Goal: Information Seeking & Learning: Check status

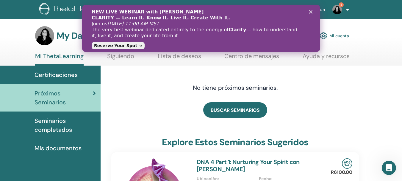
click at [313, 10] on div "NEW LIVE WEBINAR with Vianna Stibal CLARITY — Learn It. Know It. Live It. Creat…" at bounding box center [201, 28] width 238 height 42
click at [311, 11] on icon "Cerrar" at bounding box center [311, 12] width 4 height 4
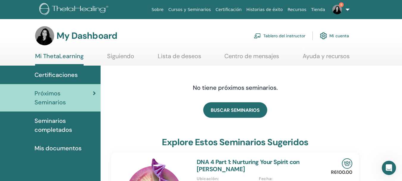
click at [337, 6] on img at bounding box center [337, 10] width 10 height 10
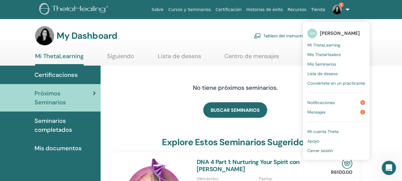
click at [196, 27] on div "My Dashboard Tablero del instructor Mi cuenta" at bounding box center [192, 35] width 314 height 19
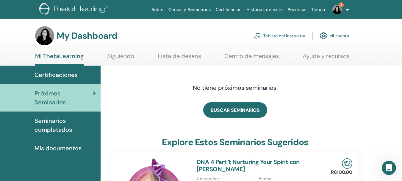
click at [41, 116] on span "Seminarios completados" at bounding box center [65, 125] width 61 height 18
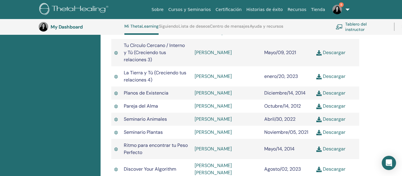
scroll to position [432, 0]
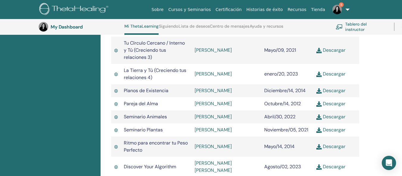
click at [140, 101] on span "Pareja del Alma" at bounding box center [141, 104] width 34 height 6
click at [115, 101] on img at bounding box center [116, 103] width 4 height 5
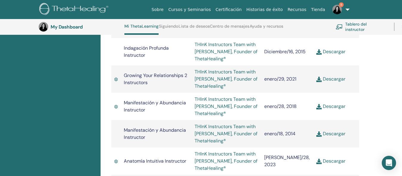
scroll to position [648, 0]
